Goal: Information Seeking & Learning: Learn about a topic

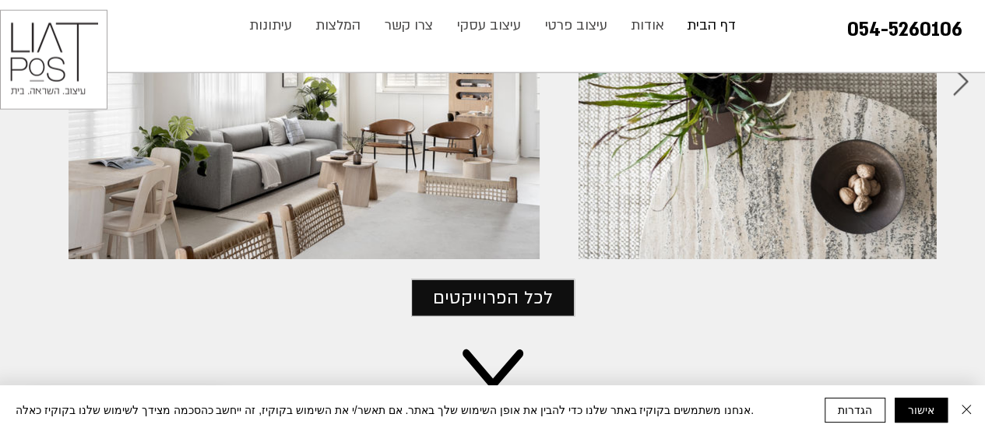
scroll to position [1889, 0]
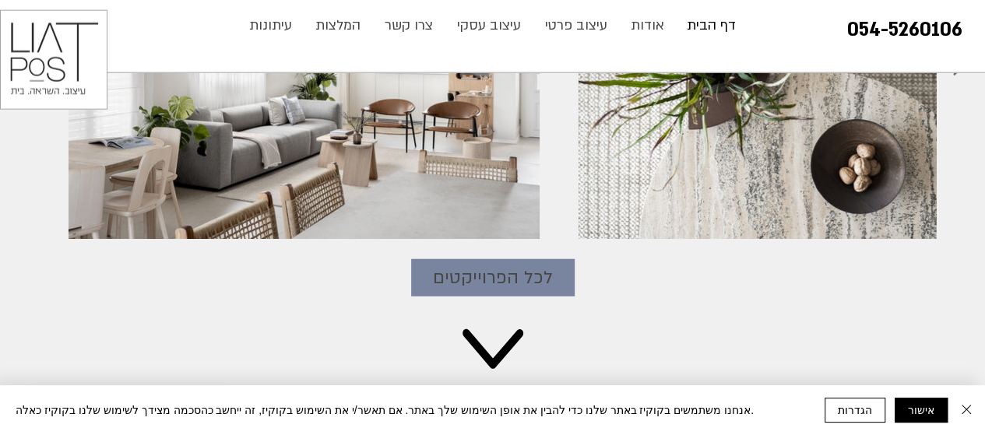
click at [504, 275] on span "לכל הפרוייקטים" at bounding box center [493, 278] width 120 height 28
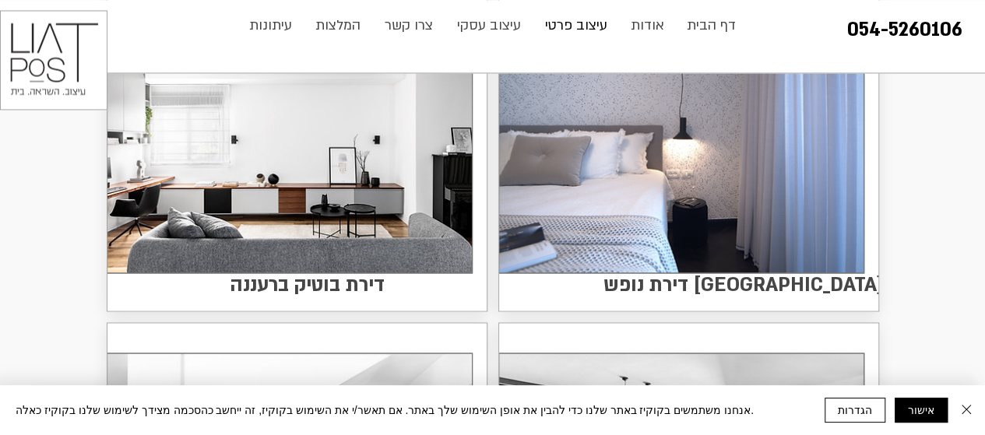
scroll to position [1262, 0]
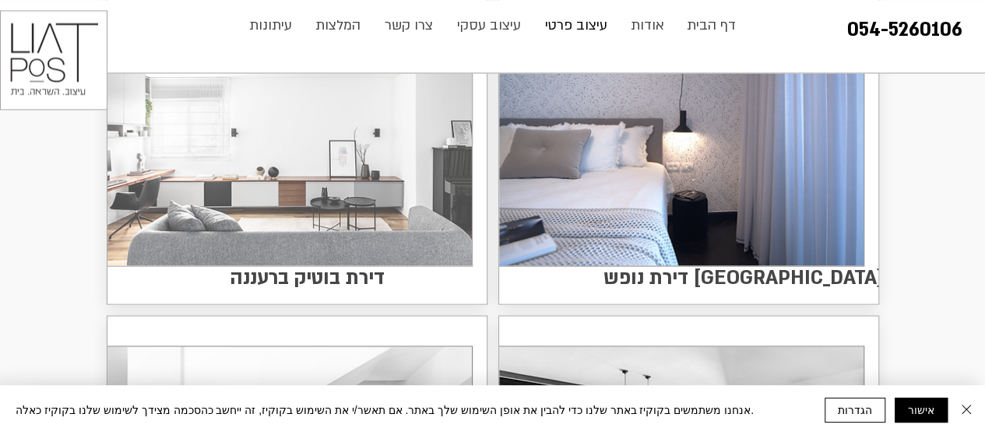
click at [348, 115] on img at bounding box center [289, 135] width 364 height 261
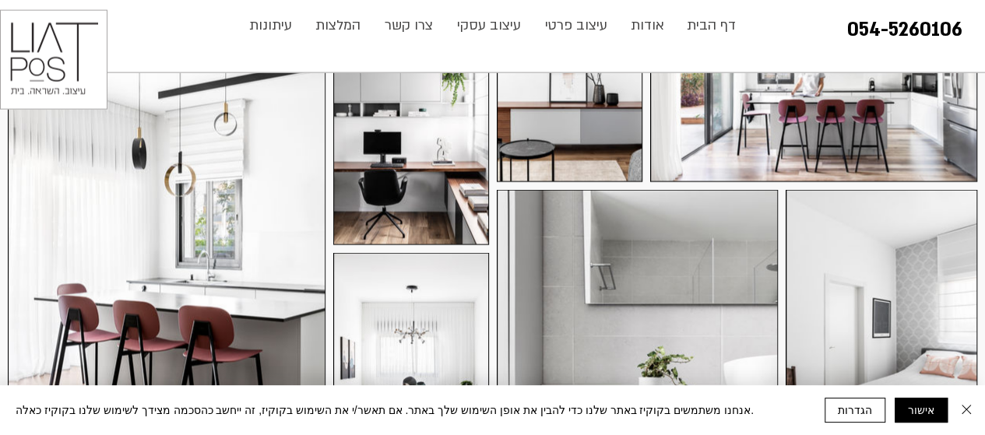
scroll to position [1688, 0]
